Goal: Entertainment & Leisure: Consume media (video, audio)

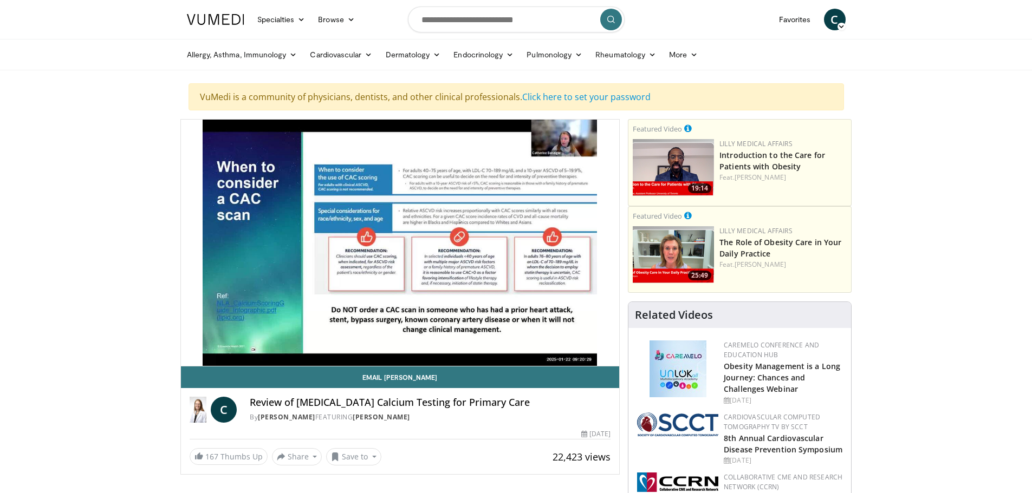
click at [405, 237] on div "10 seconds Tap to unmute" at bounding box center [400, 243] width 439 height 246
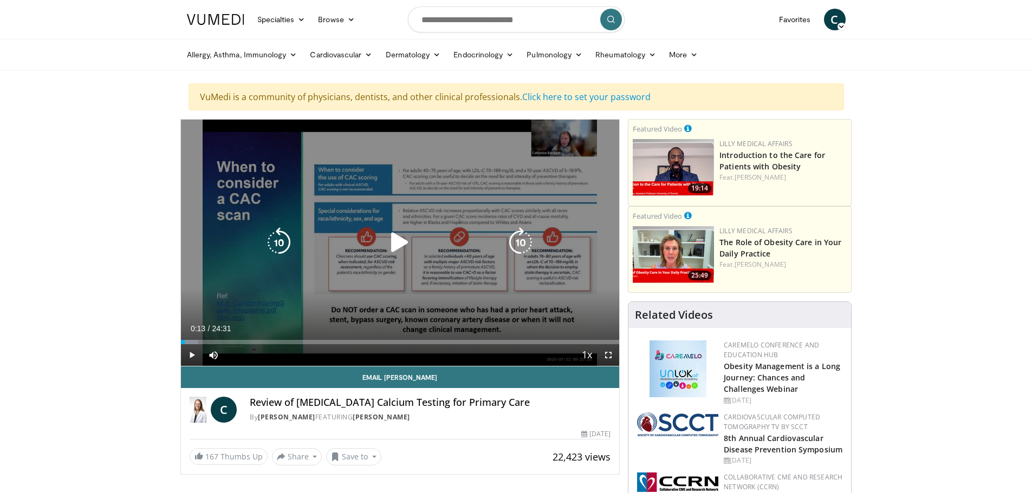
click at [405, 238] on icon "Video Player" at bounding box center [399, 242] width 30 height 30
drag, startPoint x: 610, startPoint y: 355, endPoint x: 610, endPoint y: 421, distance: 65.5
click at [610, 355] on span "Video Player" at bounding box center [608, 355] width 22 height 22
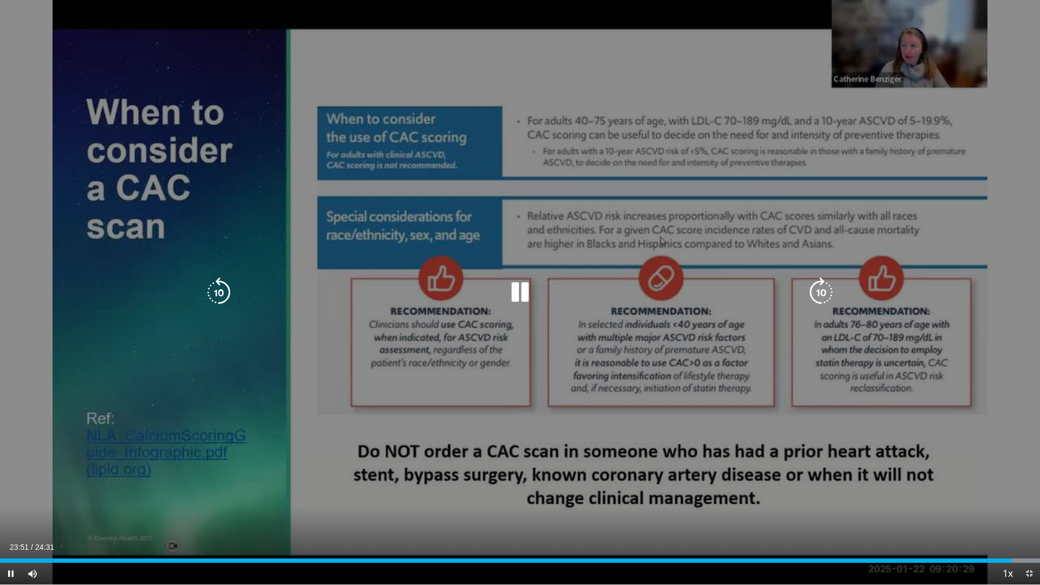
click at [408, 270] on div "10 seconds Tap to unmute" at bounding box center [520, 292] width 1040 height 584
click at [525, 297] on icon "Video Player" at bounding box center [520, 292] width 30 height 30
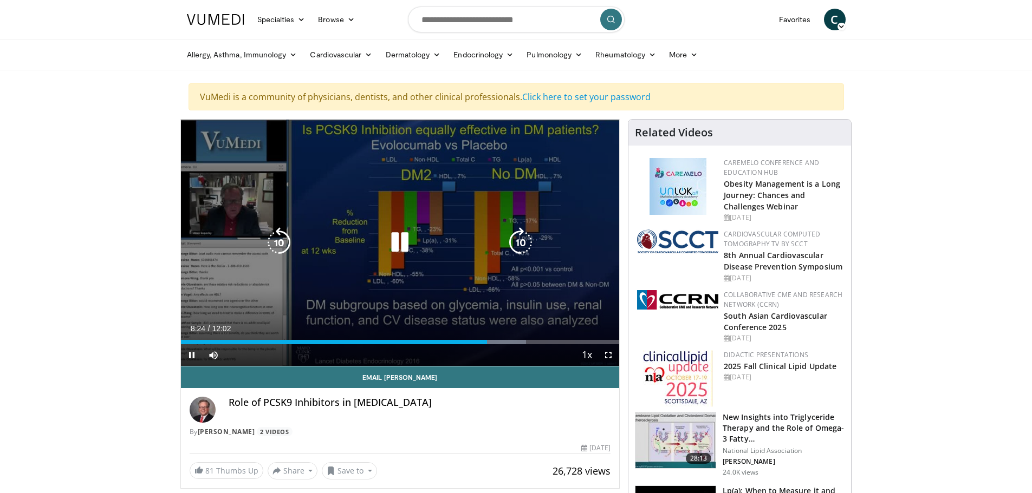
click at [395, 236] on icon "Video Player" at bounding box center [399, 242] width 30 height 30
click at [314, 253] on div "Video Player" at bounding box center [399, 243] width 263 height 22
click at [399, 243] on icon "Video Player" at bounding box center [399, 242] width 30 height 30
click at [427, 314] on div "10 seconds Tap to unmute" at bounding box center [400, 243] width 439 height 246
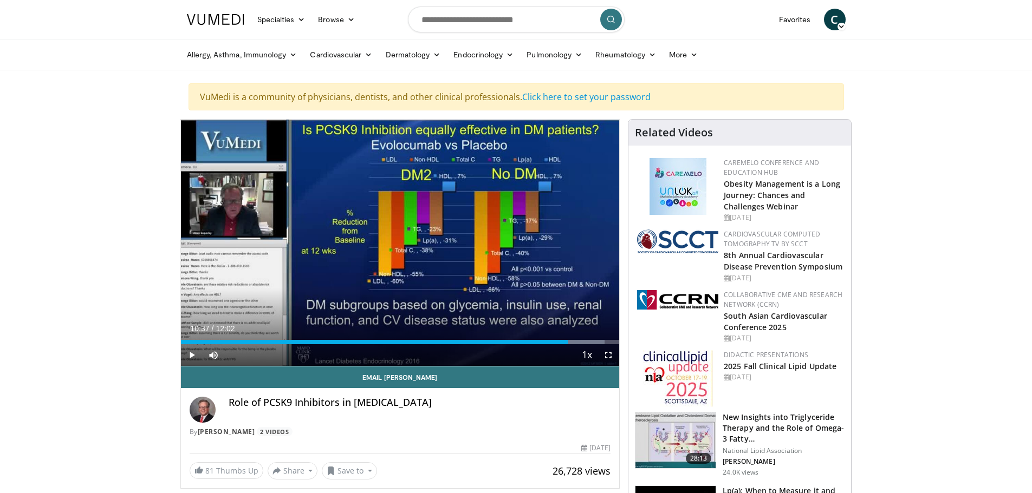
drag, startPoint x: 434, startPoint y: 310, endPoint x: 449, endPoint y: 519, distance: 209.6
click at [449, 493] on html "Specialties Adult & Family Medicine Allergy, [MEDICAL_DATA], Immunology Anesthe…" at bounding box center [516, 246] width 1032 height 493
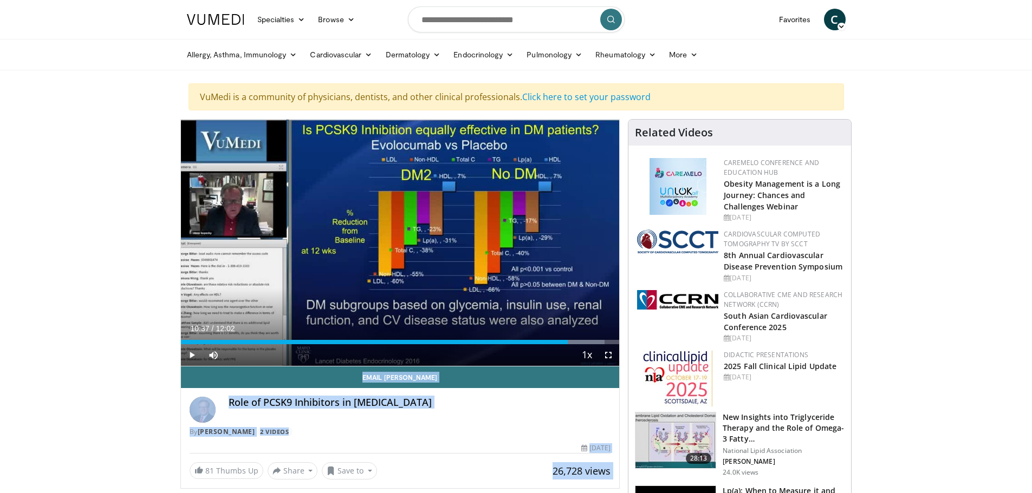
scroll to position [37, 0]
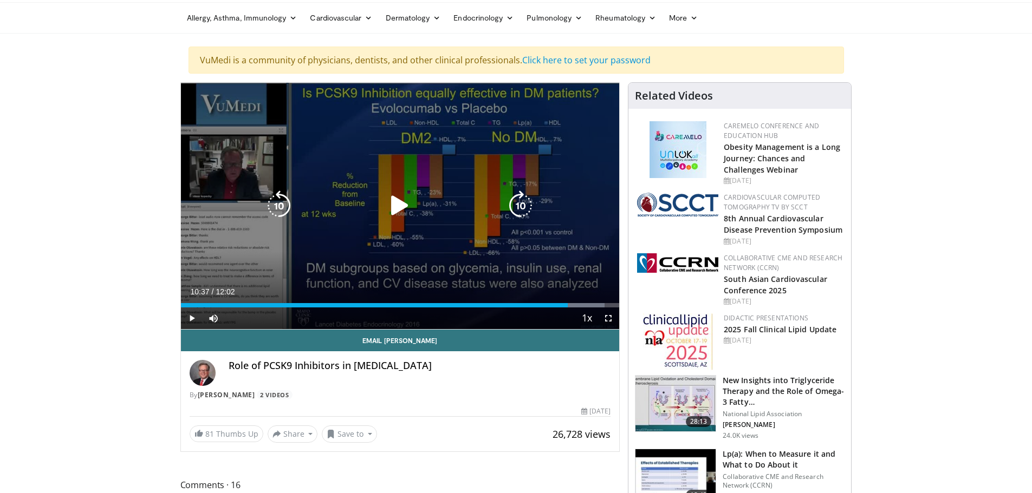
click at [498, 239] on div "10 seconds Tap to unmute" at bounding box center [400, 206] width 439 height 246
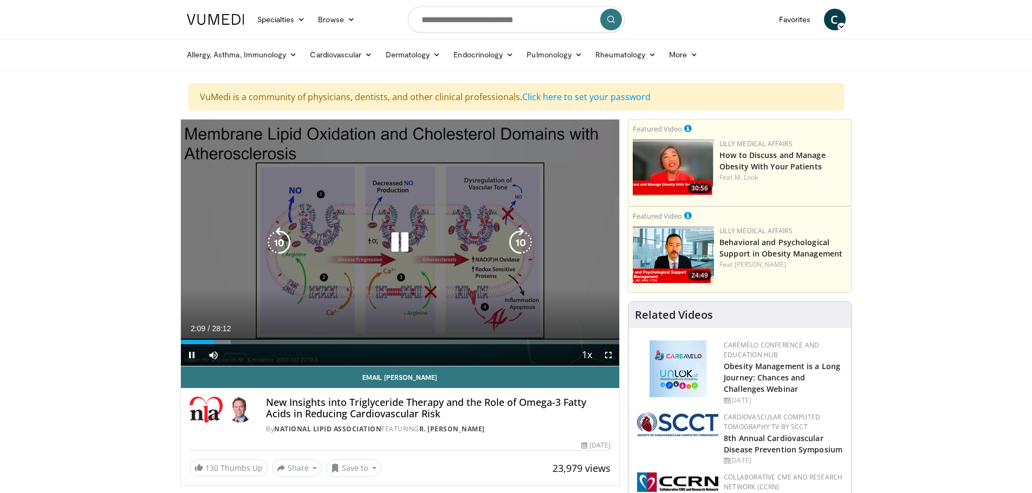
click at [403, 243] on icon "Video Player" at bounding box center [399, 242] width 30 height 30
